Goal: Information Seeking & Learning: Learn about a topic

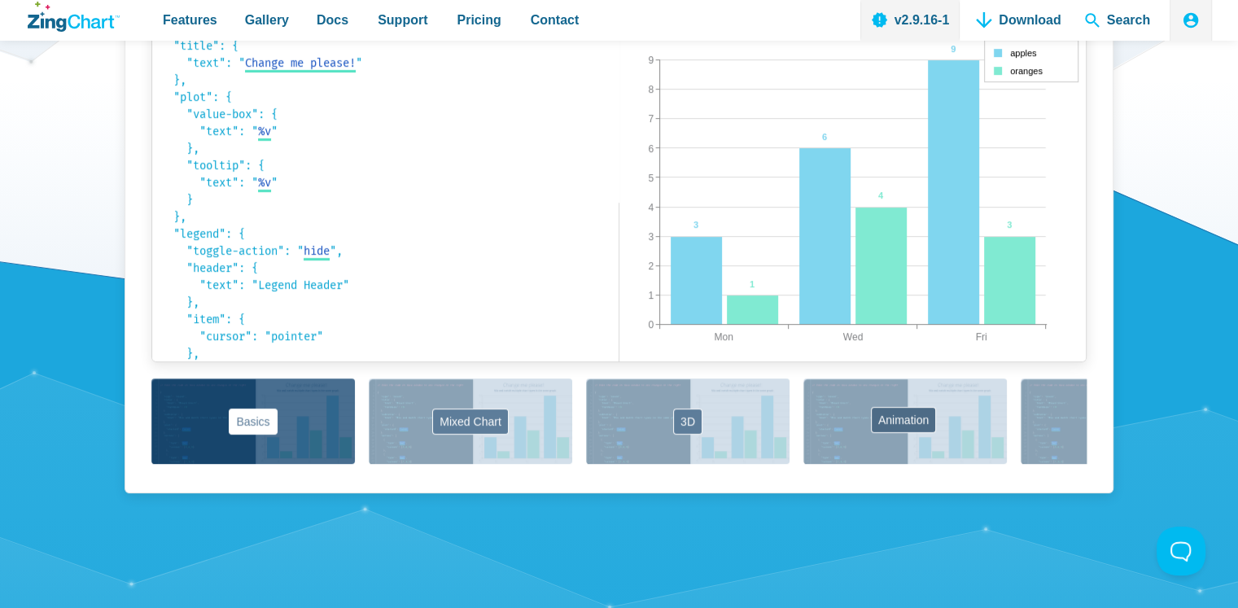
click at [904, 420] on div "Basics Mixed Chart 3D Animation Labels Markers Scales Zooming" at bounding box center [618, 422] width 935 height 88
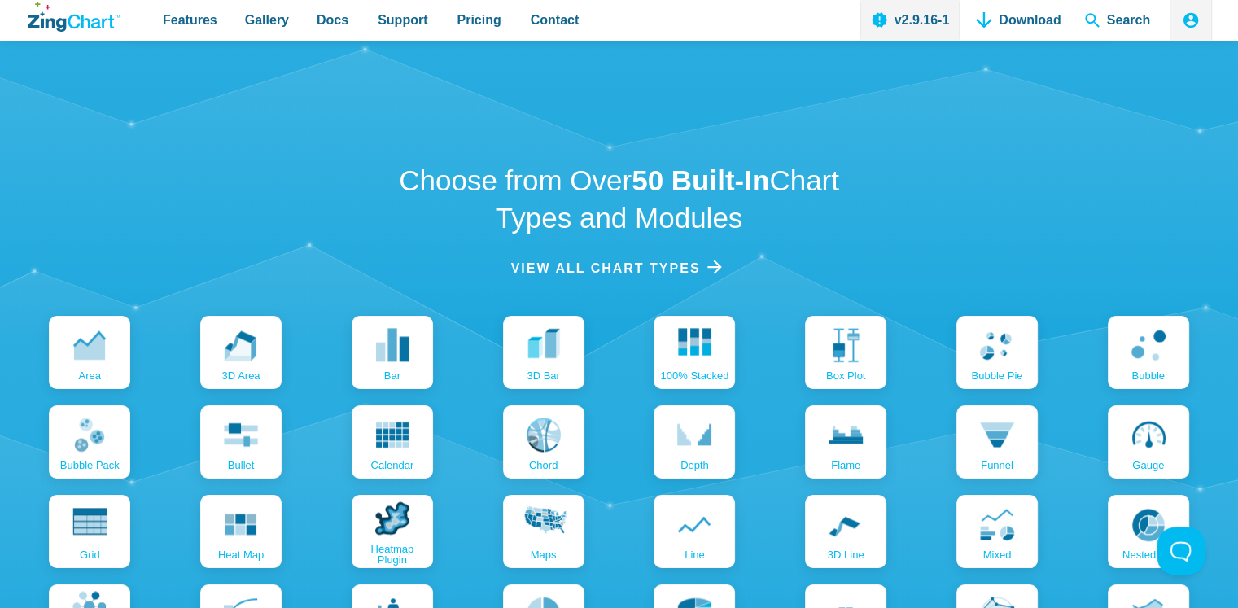
scroll to position [1628, 0]
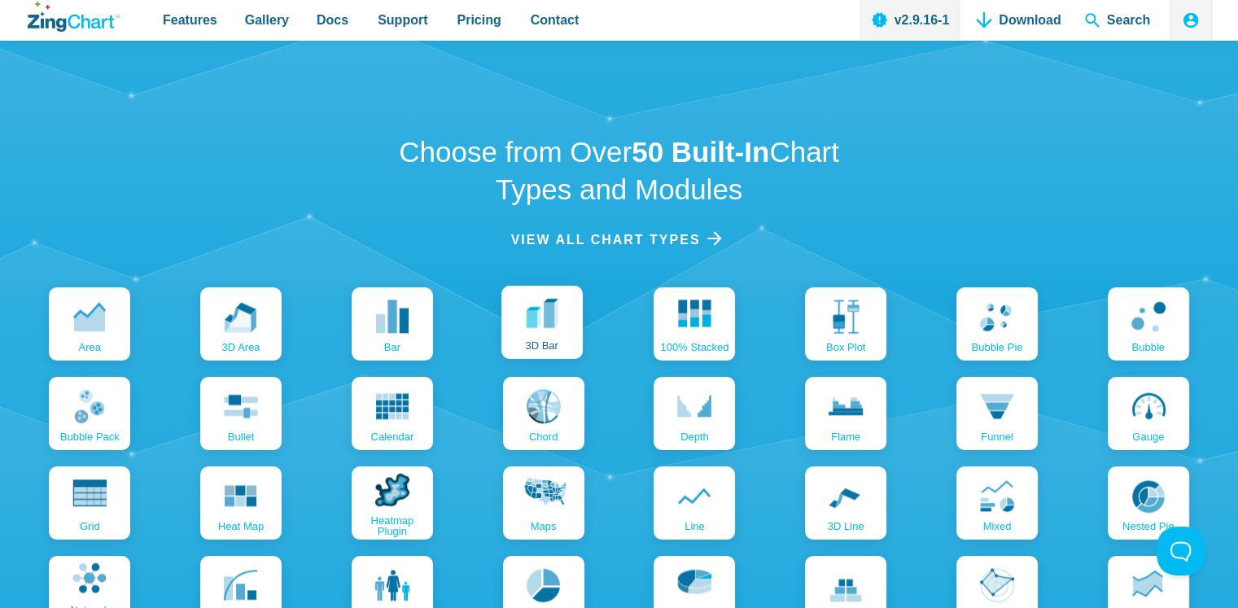
click at [547, 319] on use "App Content" at bounding box center [542, 312] width 32 height 29
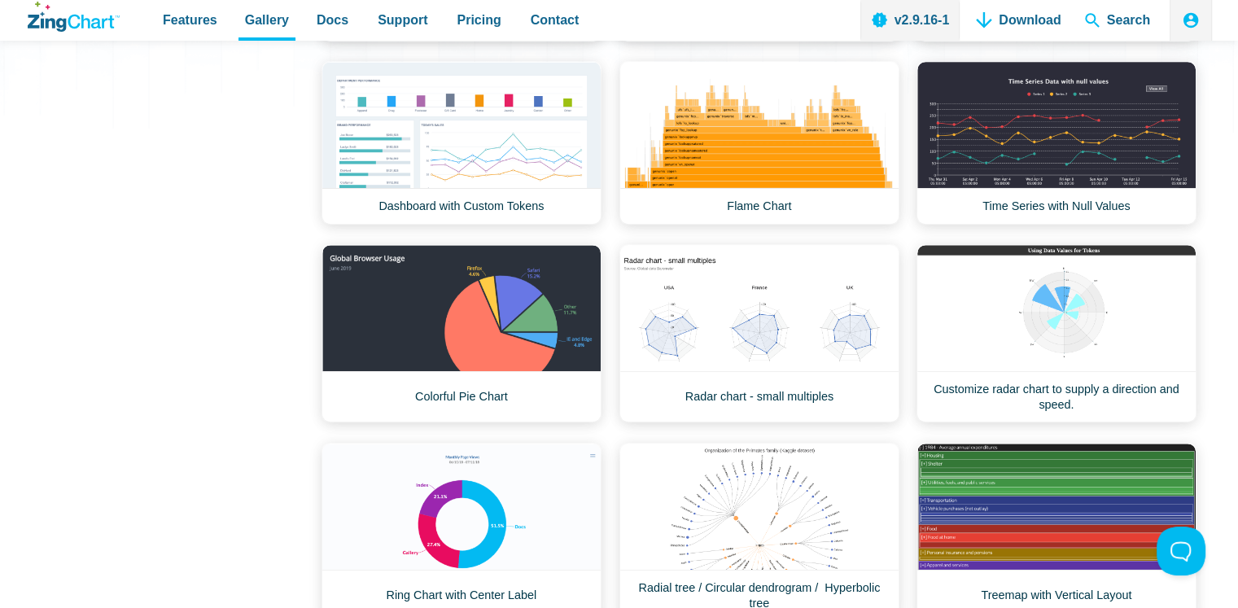
scroll to position [570, 0]
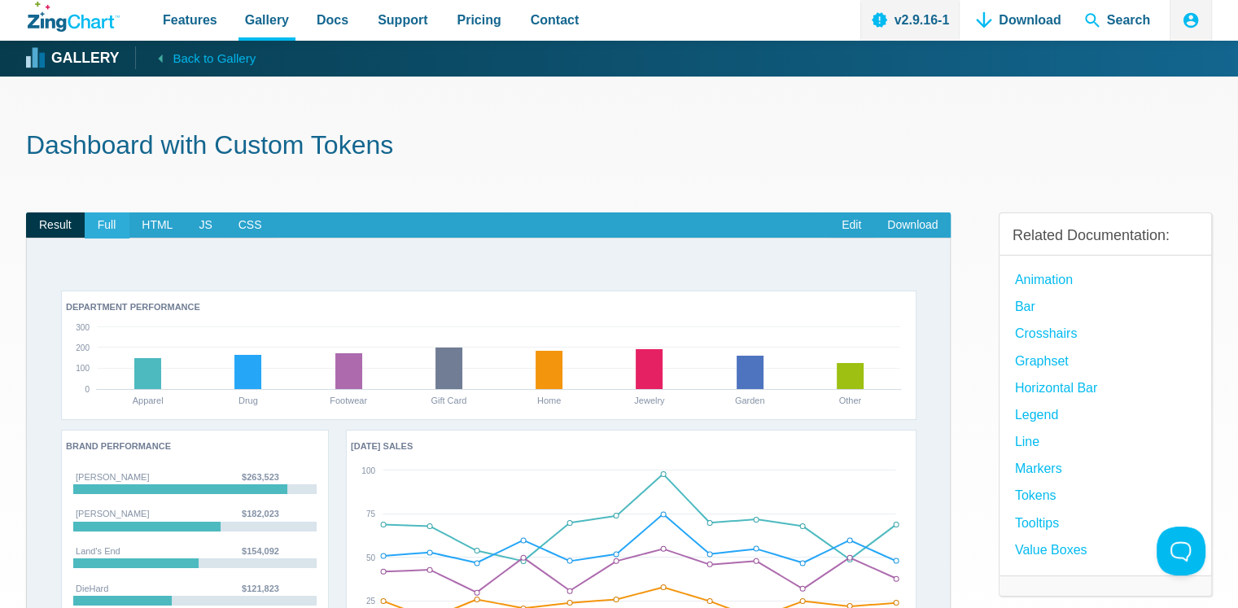
click at [104, 223] on span "Full" at bounding box center [107, 225] width 45 height 26
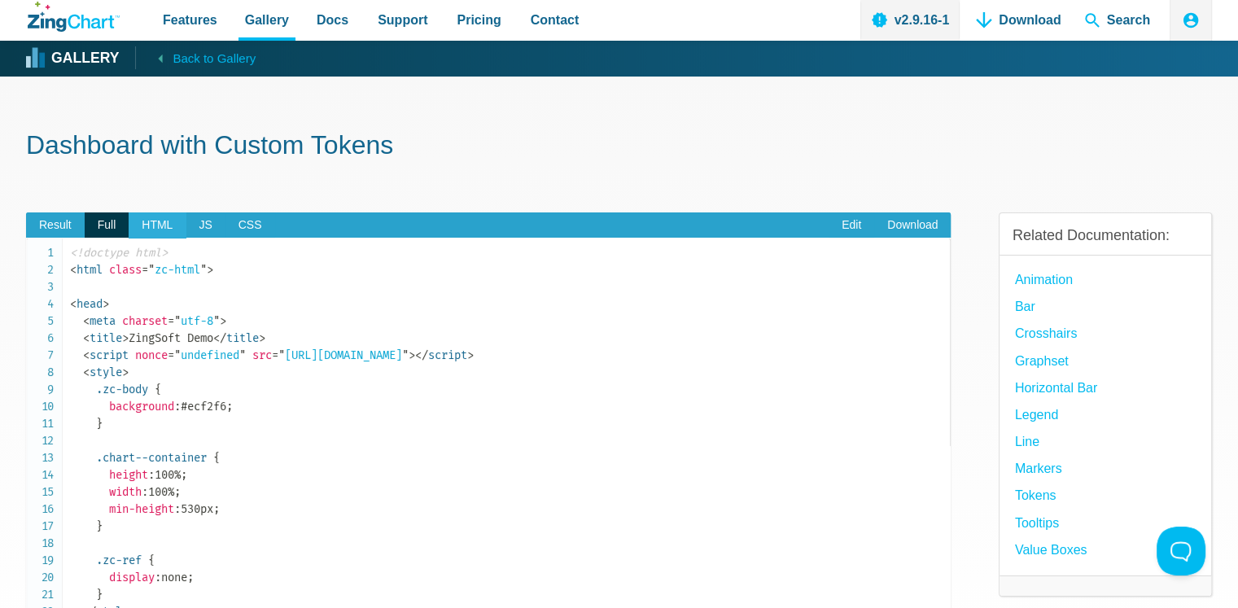
click at [147, 223] on span "HTML" at bounding box center [157, 225] width 57 height 26
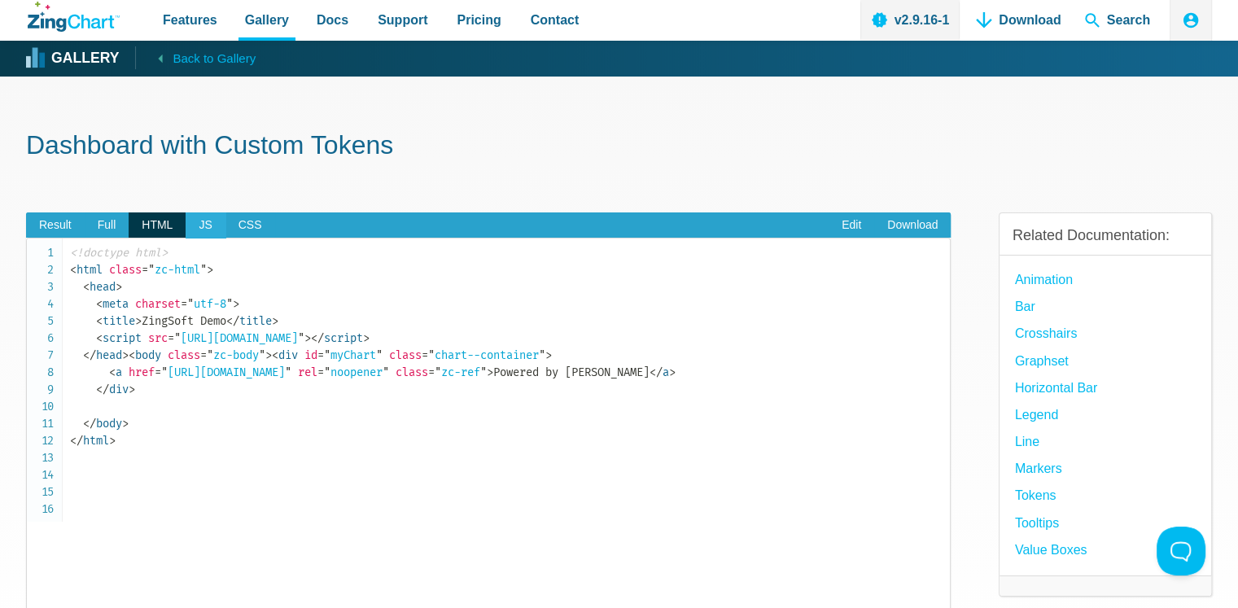
click at [207, 225] on span "JS" at bounding box center [205, 225] width 39 height 26
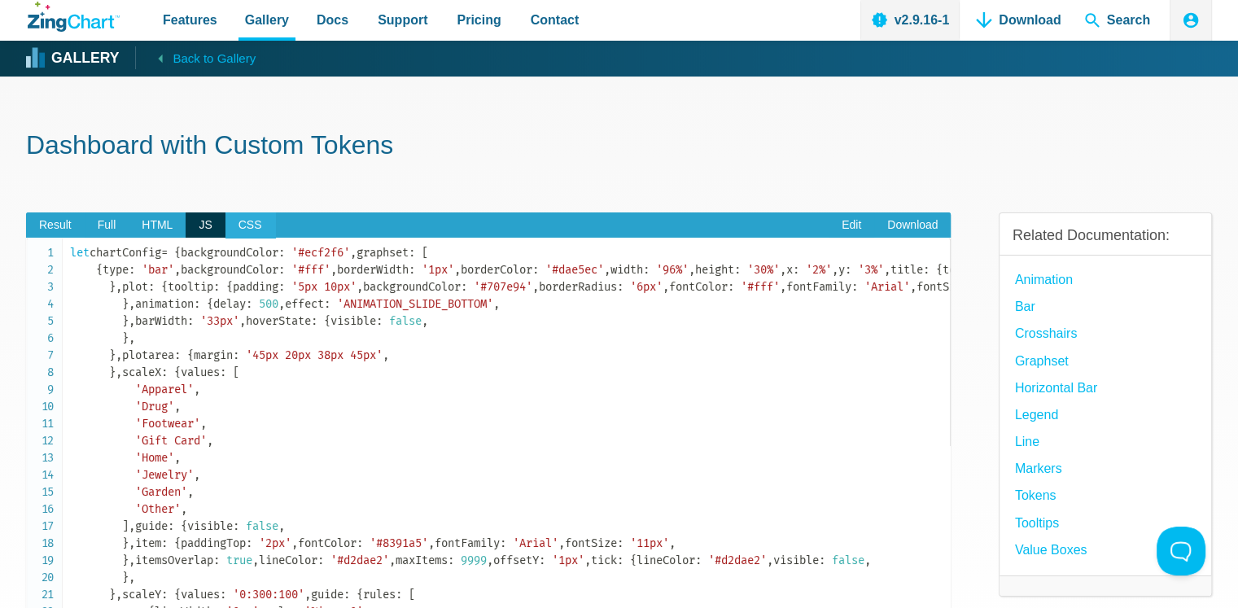
click at [240, 227] on span "CSS" at bounding box center [250, 225] width 50 height 26
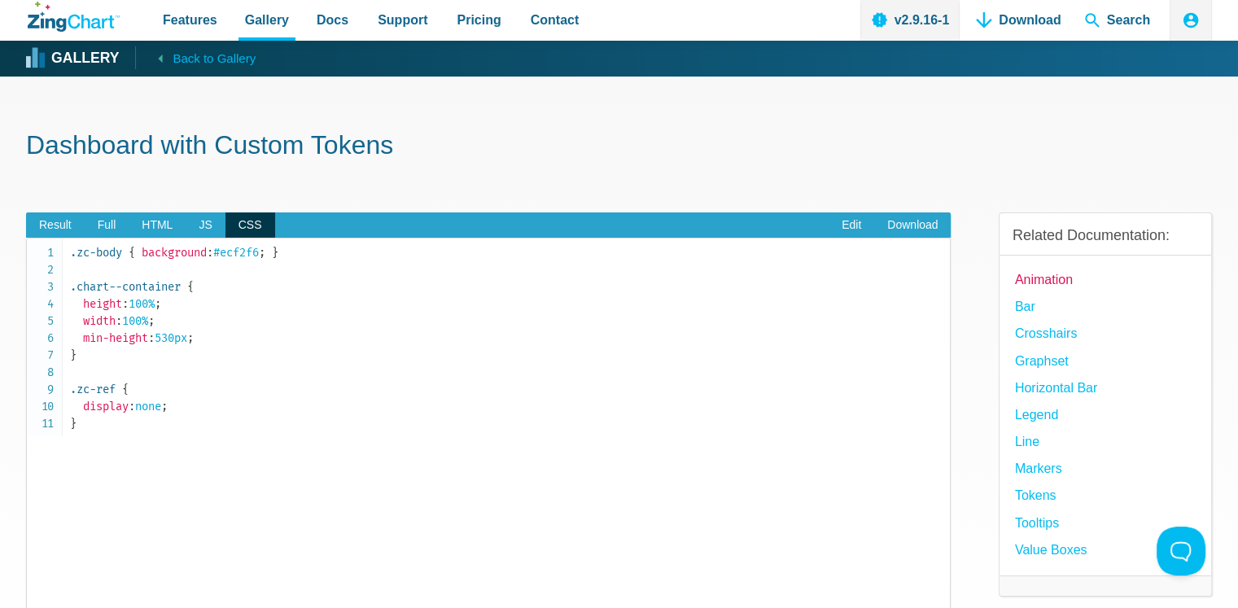
click at [1046, 278] on link "Animation" at bounding box center [1044, 280] width 58 height 22
